Goal: Use online tool/utility: Utilize a website feature to perform a specific function

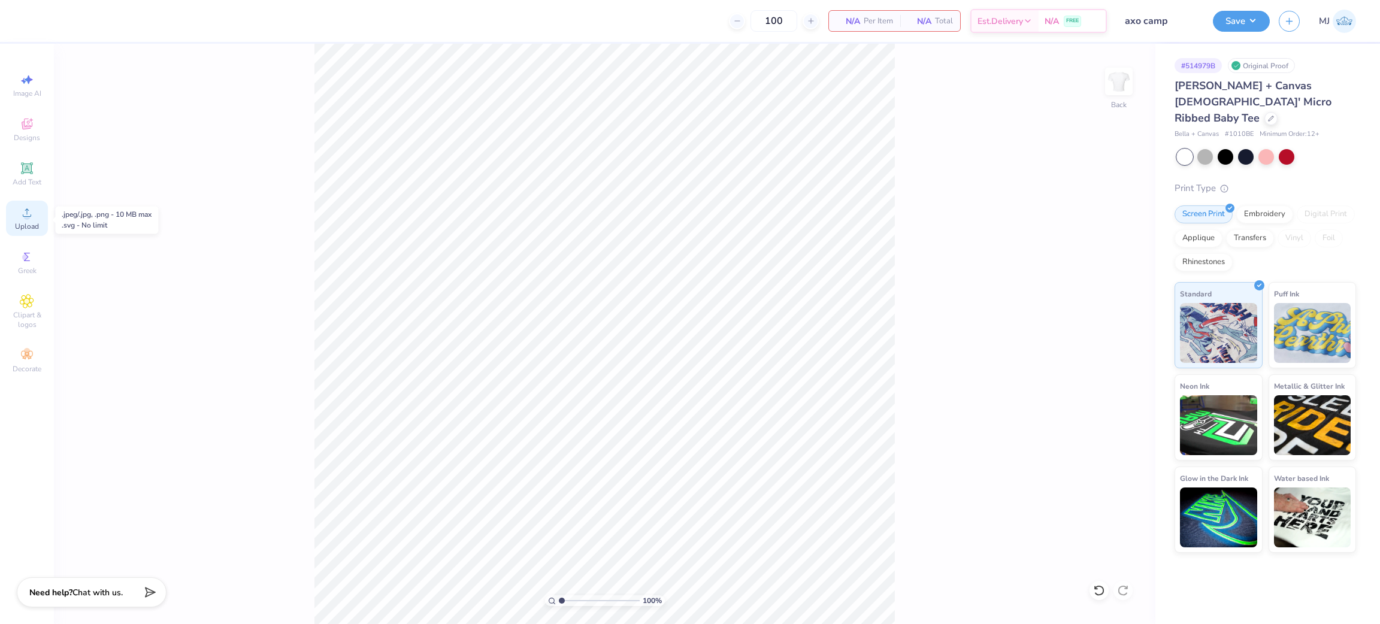
click at [23, 213] on icon at bounding box center [27, 212] width 14 height 14
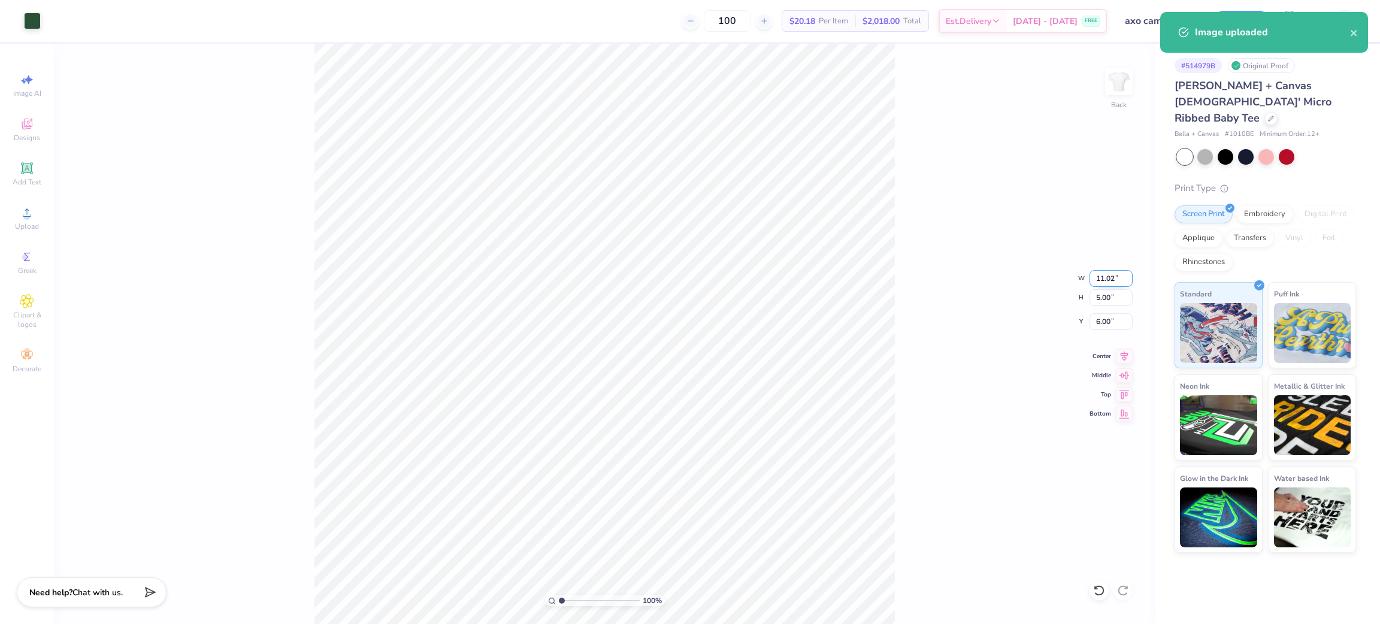
click at [1100, 277] on input "11.02" at bounding box center [1111, 278] width 43 height 17
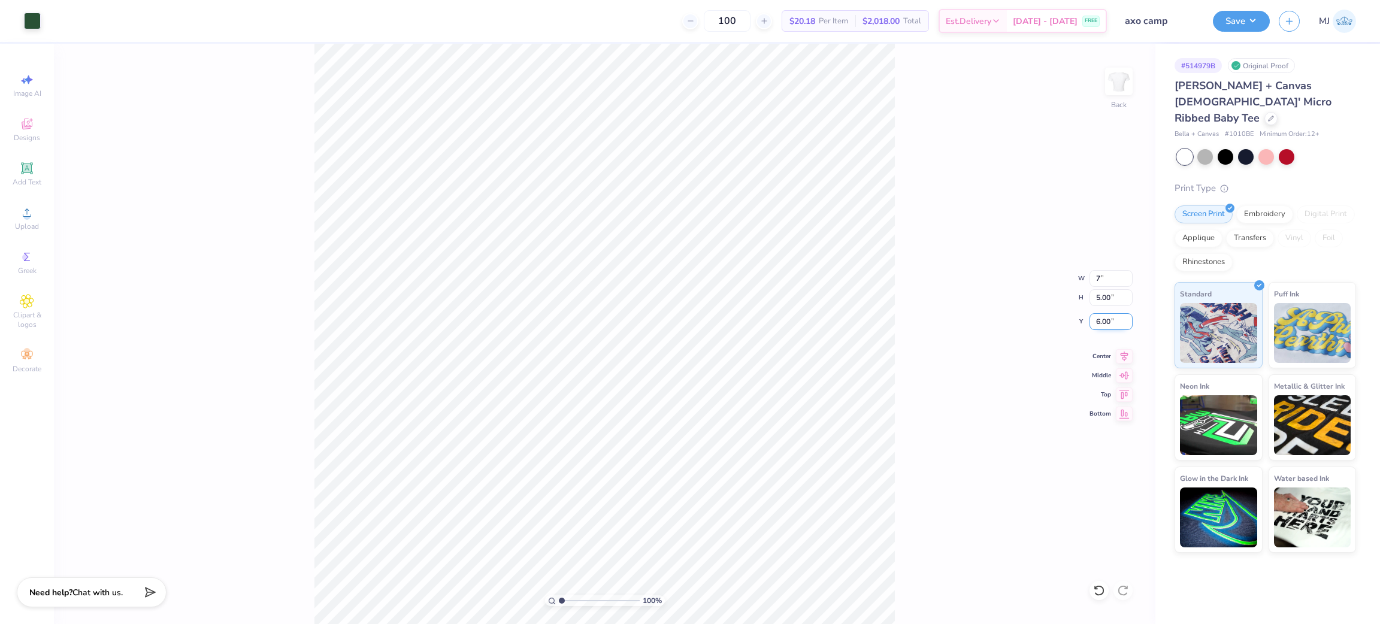
click at [1109, 316] on input "6.00" at bounding box center [1111, 321] width 43 height 17
type input "7.00"
type input "3.17"
click at [1109, 316] on input "6.91" at bounding box center [1111, 321] width 43 height 17
click at [1103, 319] on input "6.91" at bounding box center [1111, 321] width 43 height 17
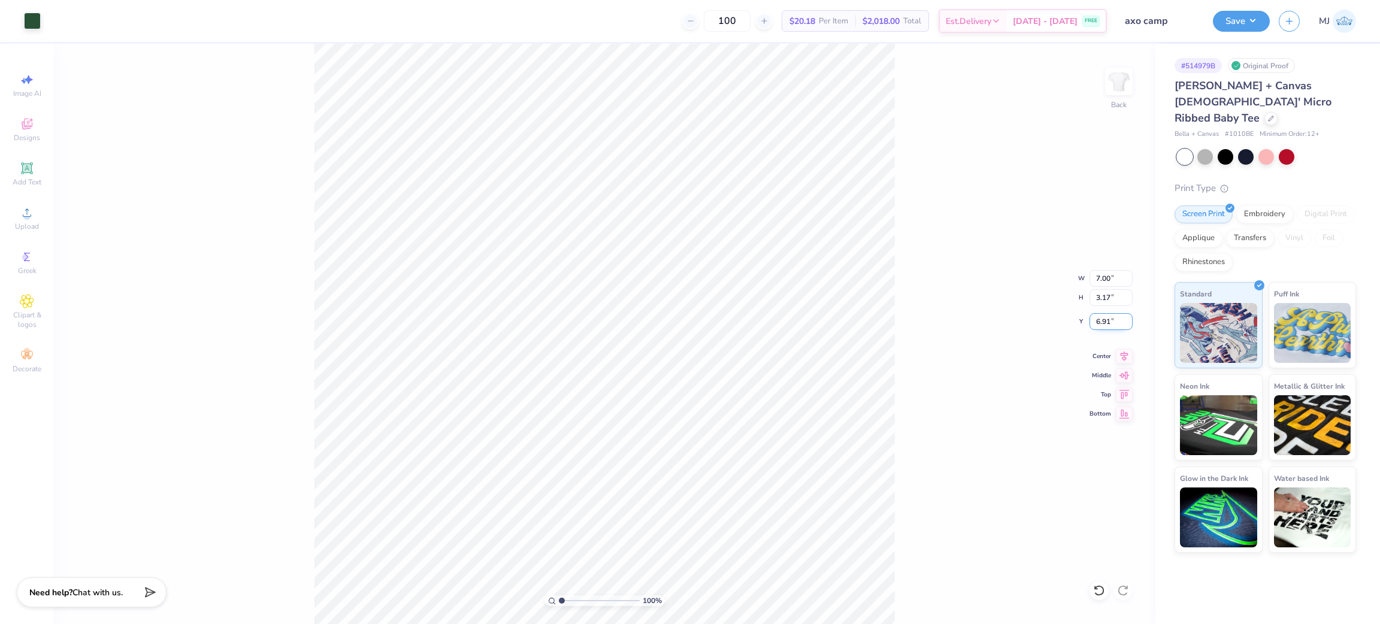
click at [1103, 319] on input "6.91" at bounding box center [1111, 321] width 43 height 17
type input "3.00"
click at [1259, 24] on button "Save" at bounding box center [1241, 19] width 57 height 21
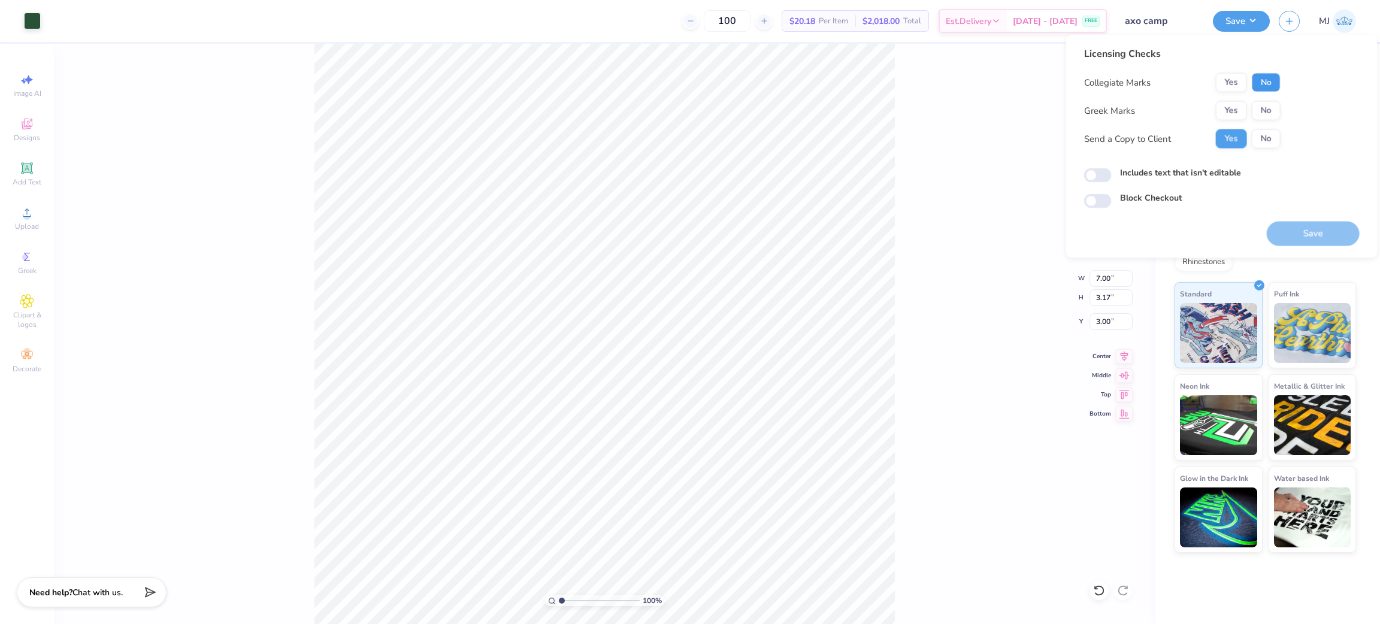
click at [1264, 84] on button "No" at bounding box center [1266, 82] width 29 height 19
click at [1232, 104] on button "Yes" at bounding box center [1231, 110] width 31 height 19
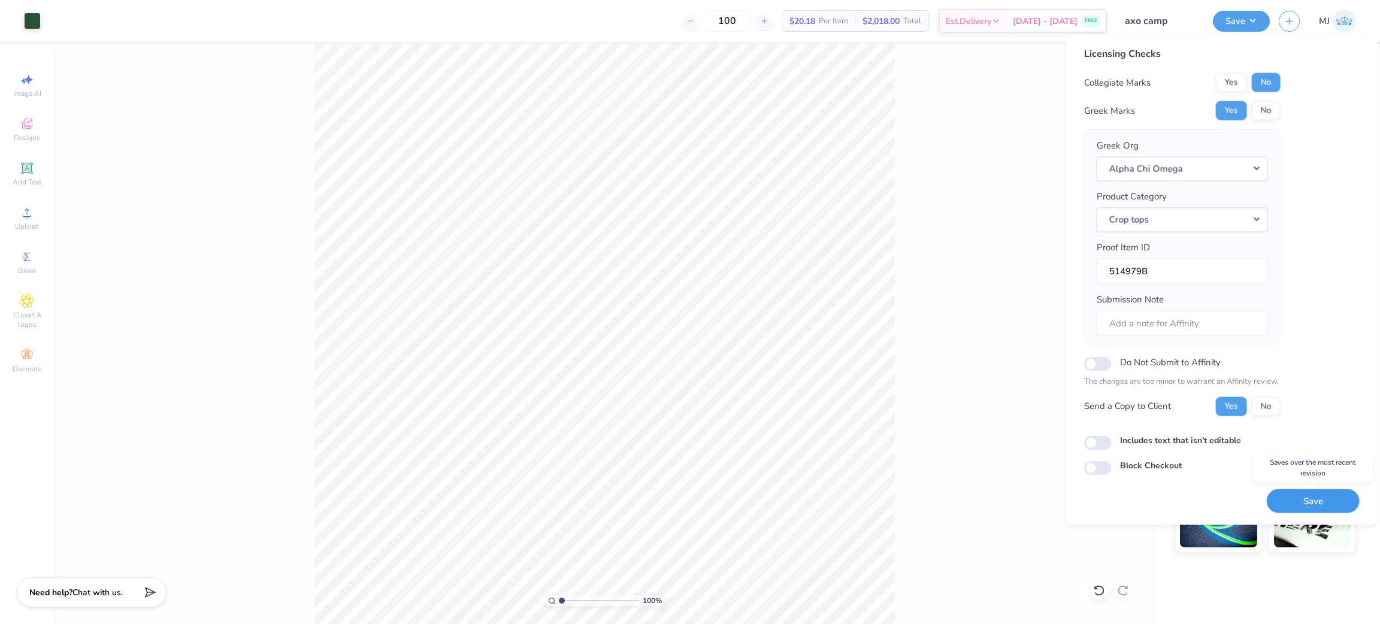
click at [1318, 504] on button "Save" at bounding box center [1313, 501] width 93 height 25
